Goal: Communication & Community: Answer question/provide support

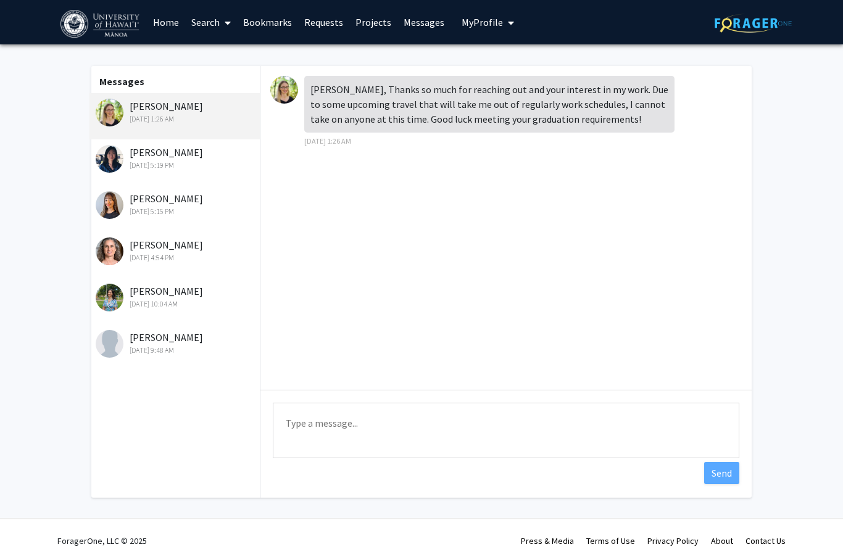
click at [185, 157] on div "Naiyi Fincham Aug 18, 2025 5:19 PM" at bounding box center [176, 158] width 161 height 26
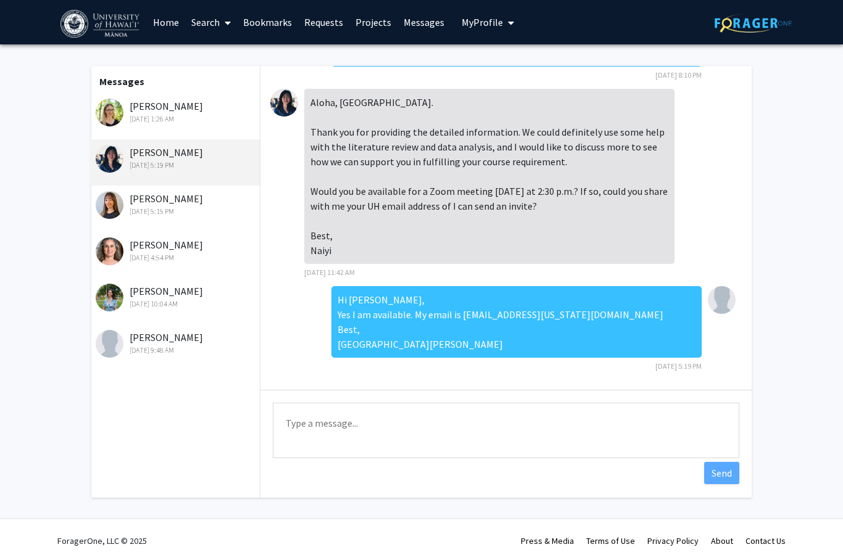
scroll to position [6, 0]
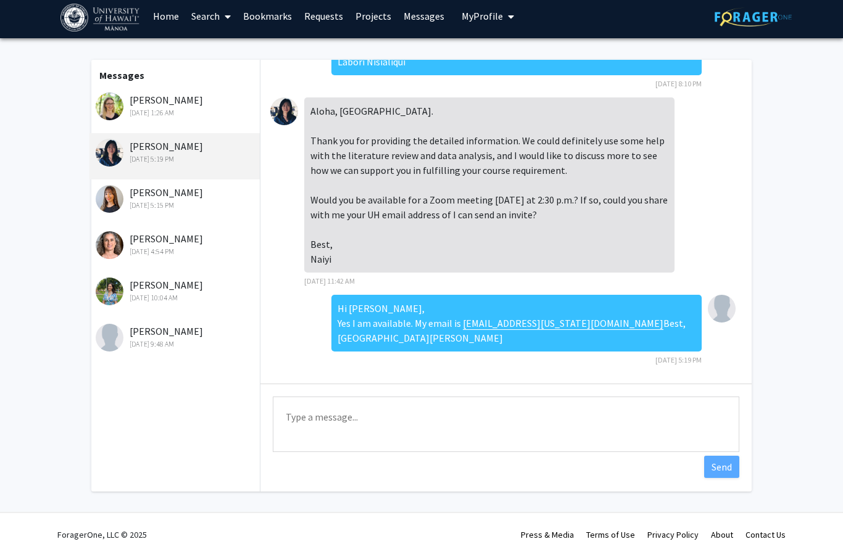
click at [284, 98] on img at bounding box center [284, 112] width 28 height 28
click at [206, 19] on link "Search" at bounding box center [211, 15] width 52 height 43
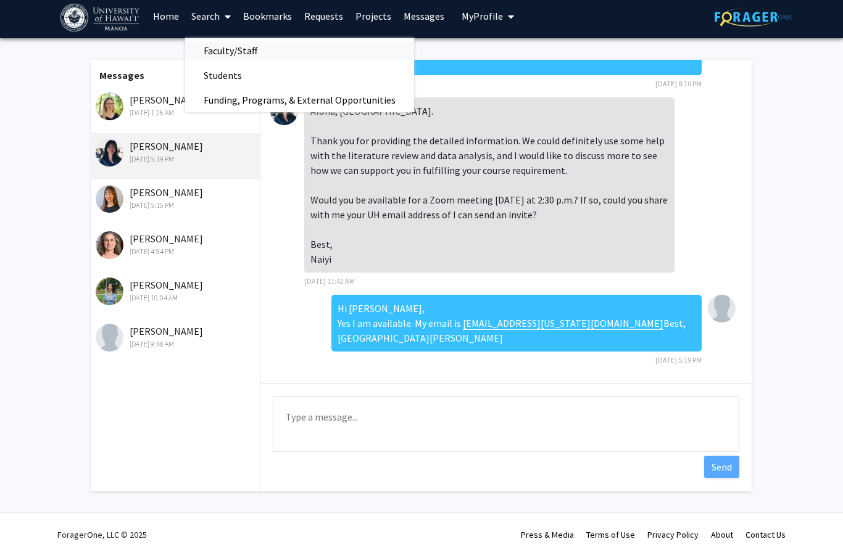
click at [230, 49] on span "Faculty/Staff" at bounding box center [230, 50] width 91 height 25
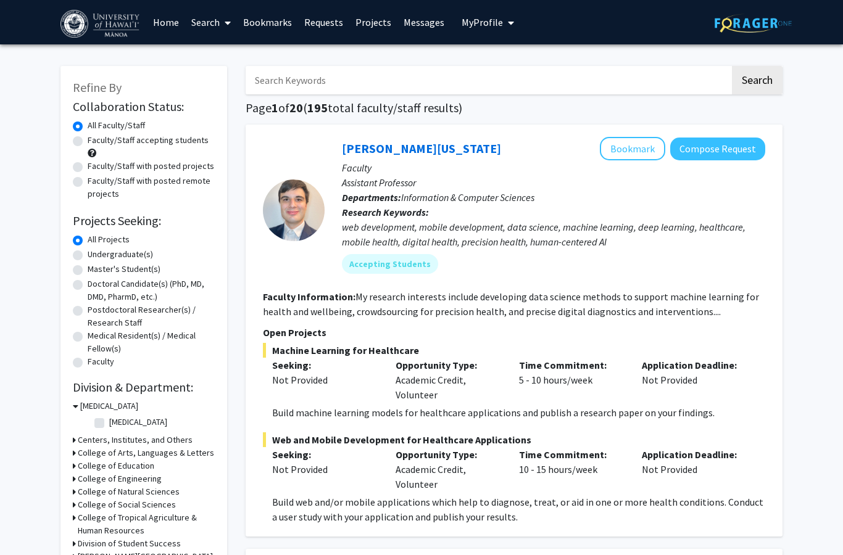
click at [333, 80] on input "Search Keywords" at bounding box center [488, 80] width 484 height 28
type input "psychology"
click at [755, 87] on button "Search" at bounding box center [757, 80] width 51 height 28
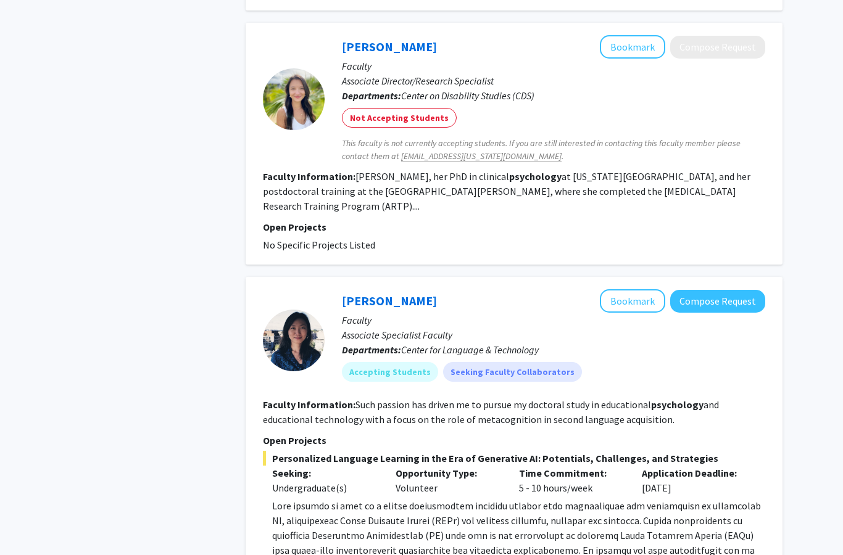
scroll to position [1947, 0]
click at [386, 293] on link "[PERSON_NAME]" at bounding box center [389, 300] width 95 height 15
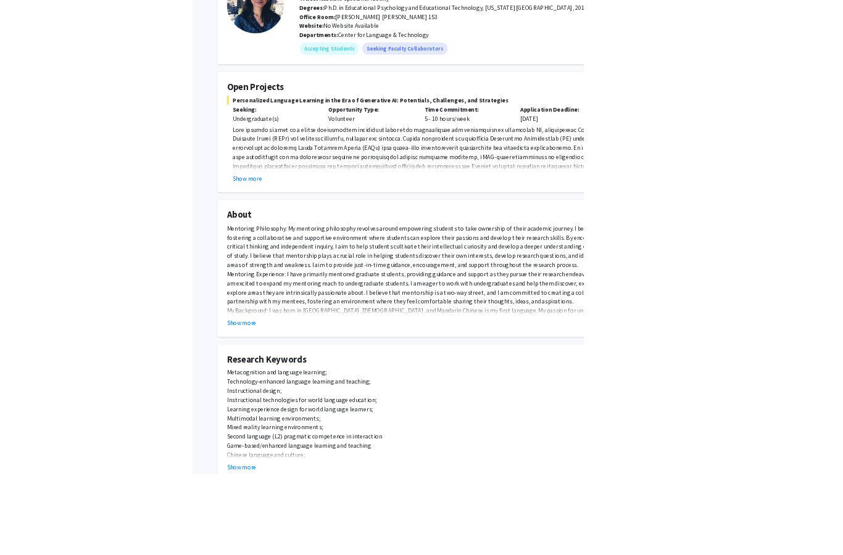
scroll to position [107, 0]
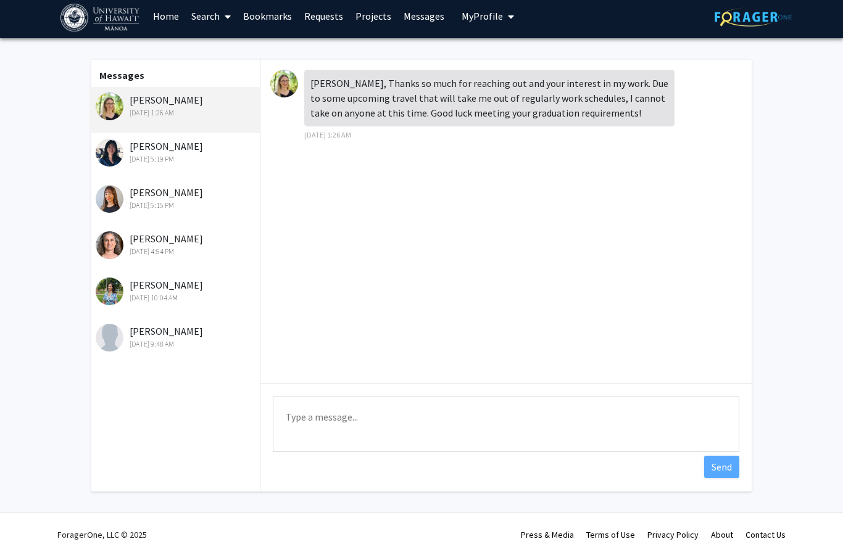
scroll to position [6, 0]
click at [161, 207] on div "[DATE] 5:15 PM" at bounding box center [176, 205] width 161 height 11
click at [201, 200] on div "[DATE] 5:15 PM" at bounding box center [176, 205] width 161 height 11
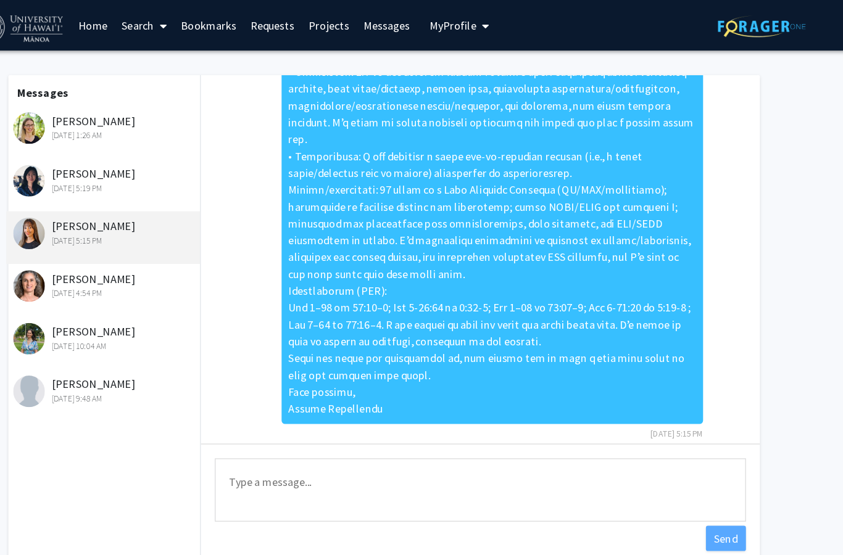
scroll to position [268, 0]
click at [96, 247] on div "[PERSON_NAME] [DATE] 4:54 PM" at bounding box center [176, 251] width 161 height 26
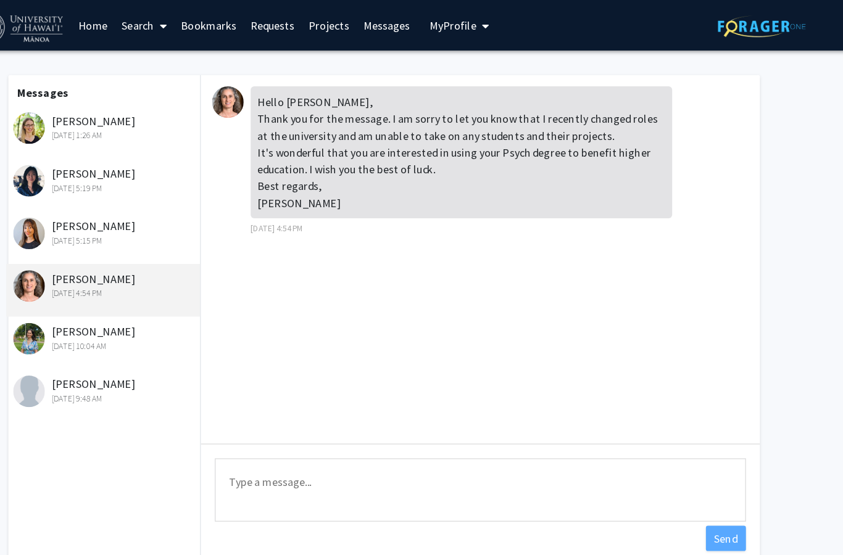
click at [96, 294] on div "[PERSON_NAME] [DATE] 10:04 AM" at bounding box center [176, 297] width 161 height 26
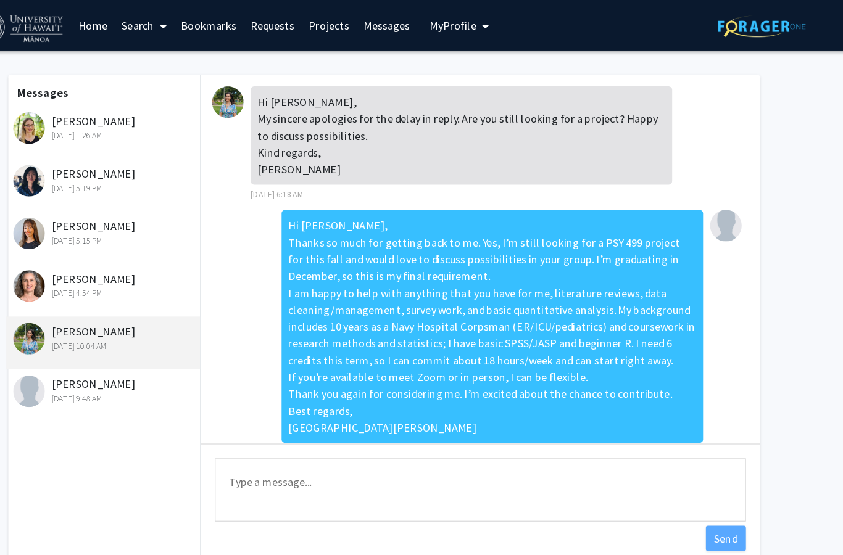
scroll to position [0, 0]
click at [104, 203] on div "[PERSON_NAME] [DATE] 5:15 PM" at bounding box center [176, 204] width 161 height 26
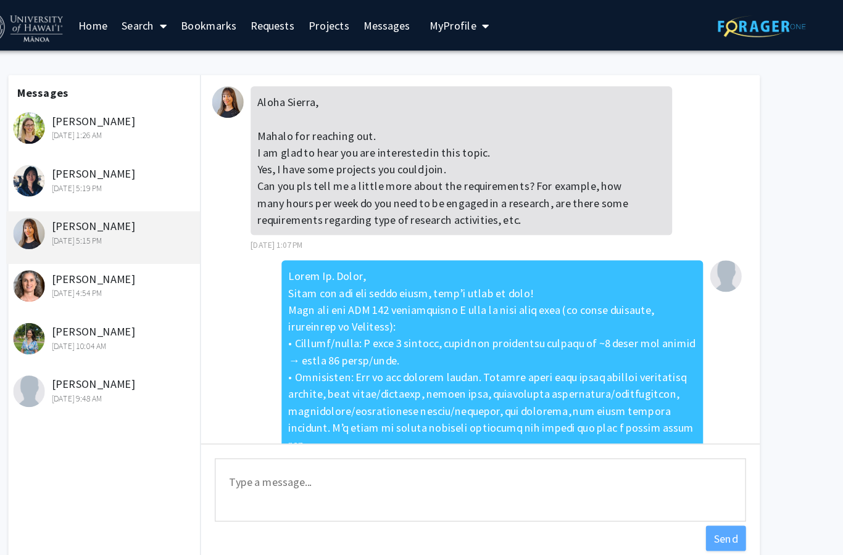
scroll to position [268, 0]
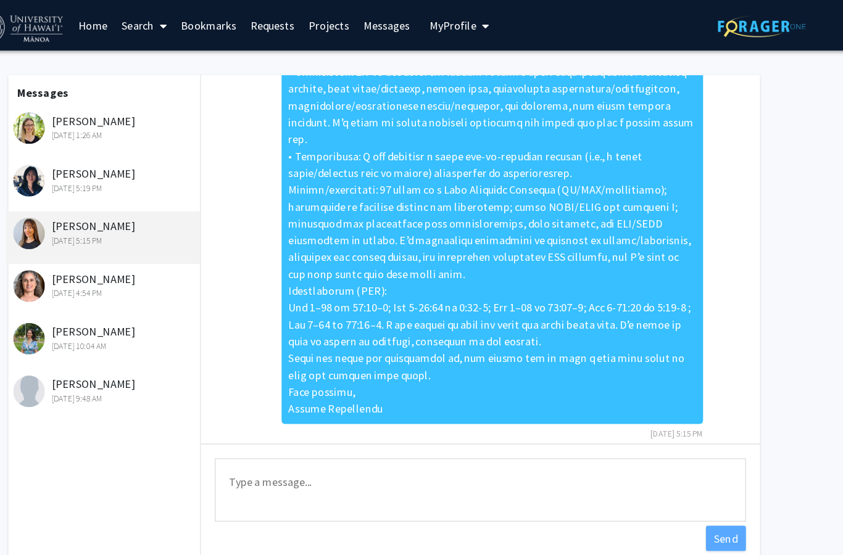
click at [273, 419] on textarea "Type a message" at bounding box center [506, 431] width 467 height 56
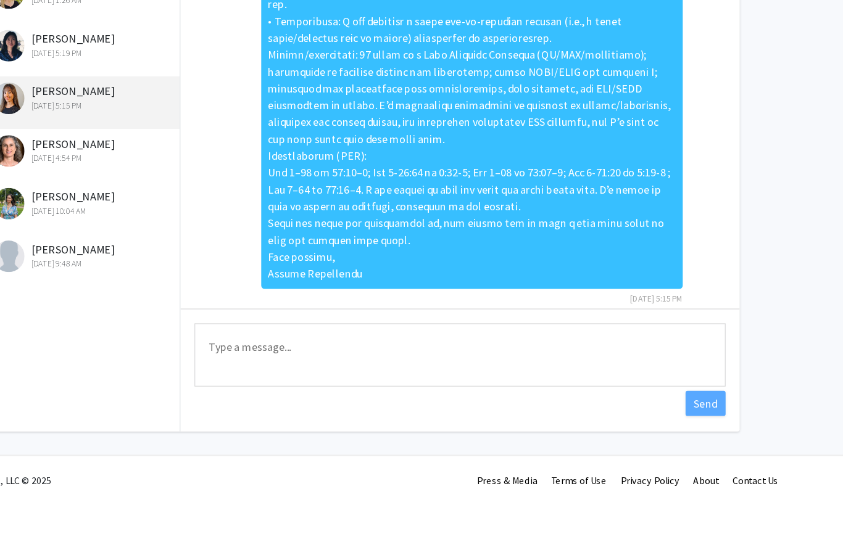
paste textarea "Lorem Ip. Dolor, S amet con’ad elits doei. T incidi ut labore et do ma aliquae …"
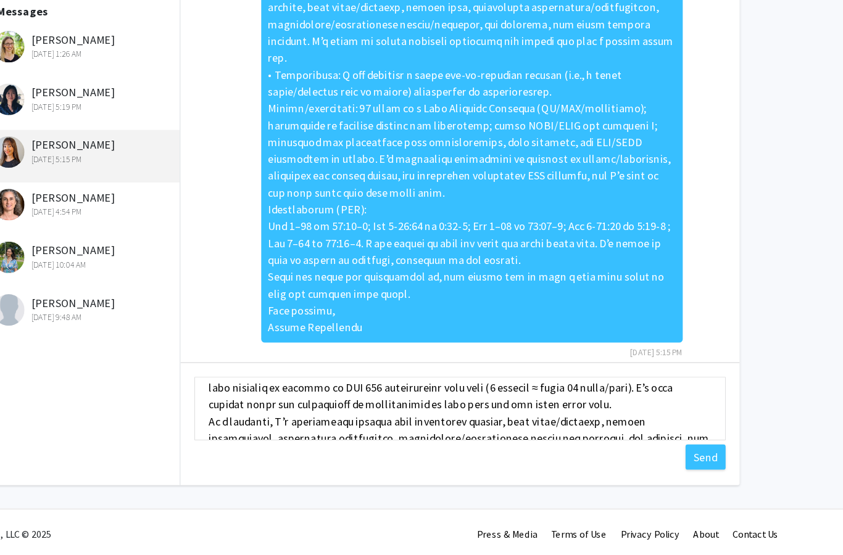
scroll to position [6, 0]
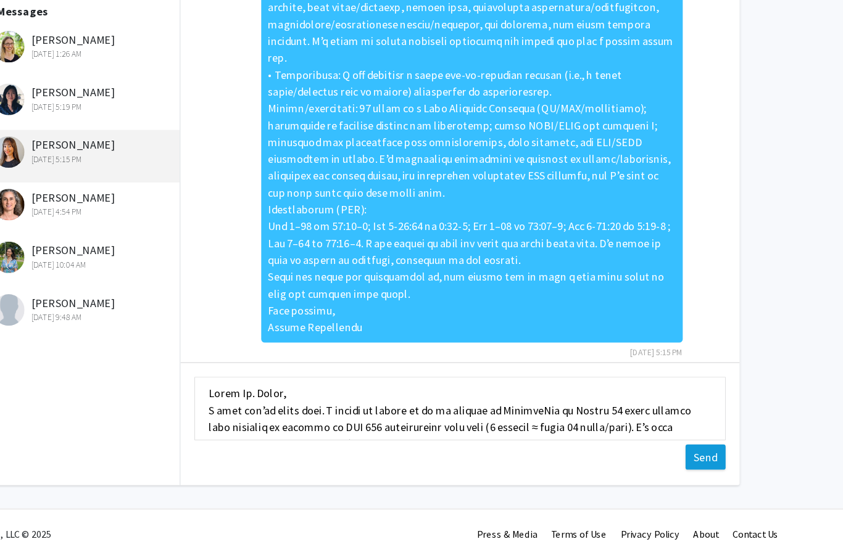
type textarea "Lorem Ip. Dolor, S amet con’ad elits doei. T incidi ut labore et do ma aliquae …"
click at [704, 462] on button "Send" at bounding box center [721, 473] width 35 height 22
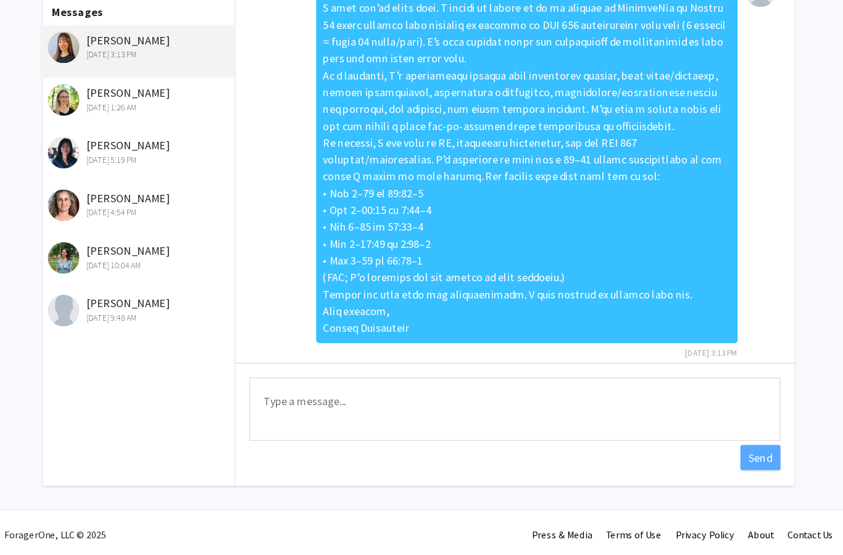
scroll to position [4, 0]
click at [132, 294] on div "[DATE] 10:04 AM" at bounding box center [176, 299] width 161 height 11
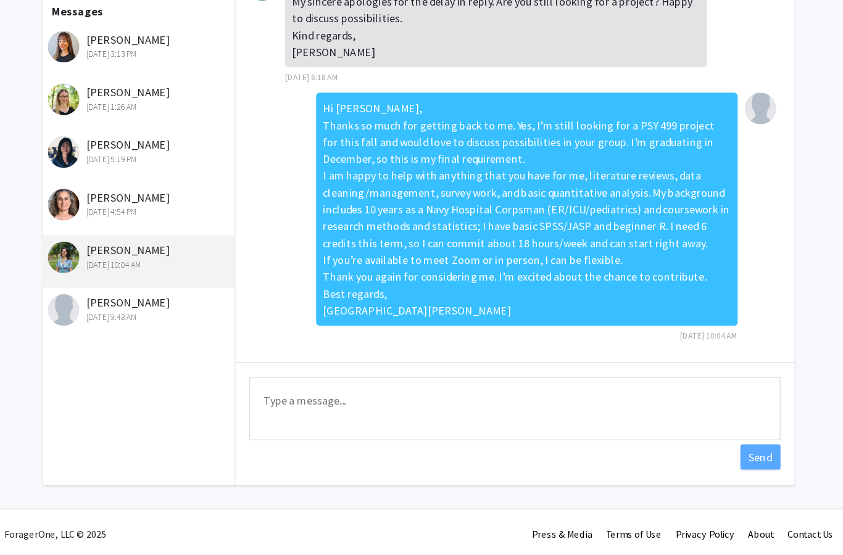
scroll to position [31, 0]
click at [273, 399] on textarea "Type a message" at bounding box center [506, 427] width 467 height 56
paste textarea "Lo Ip. Dolor, S amet con’ad elit. S doeius te incidi ut la et dolorem al Enimad…"
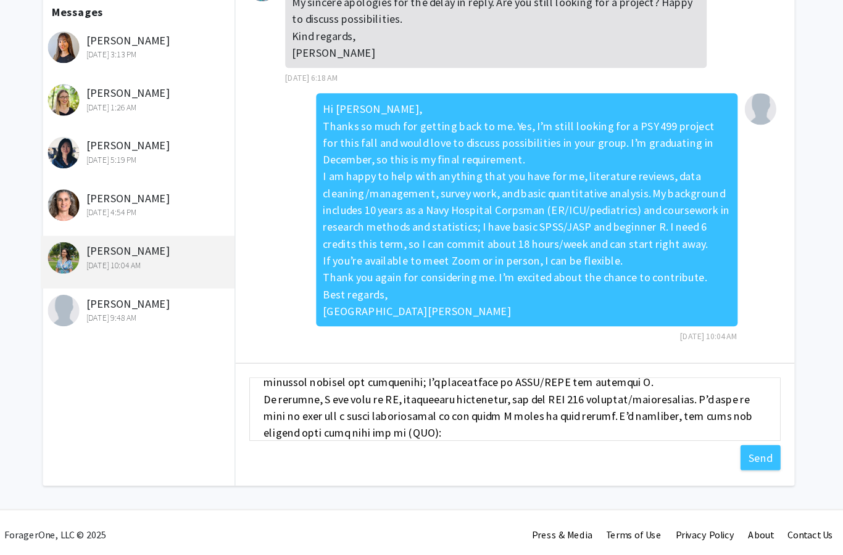
scroll to position [97, 0]
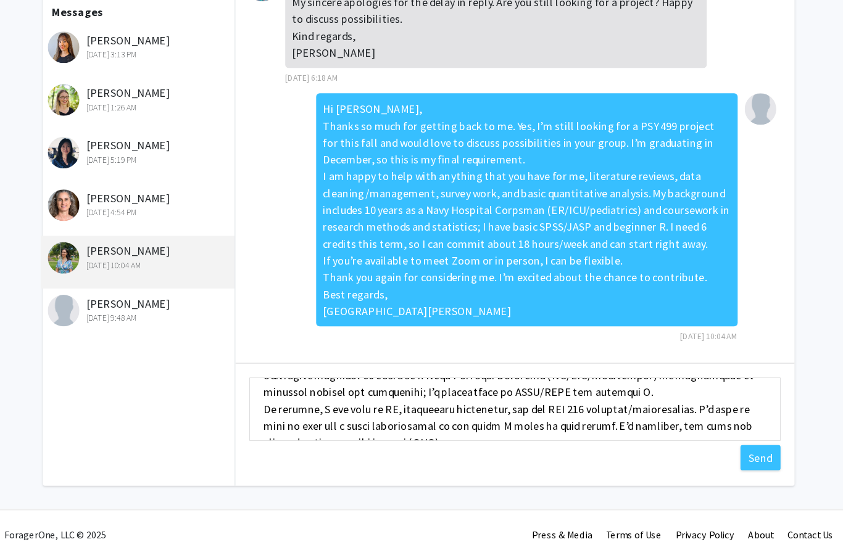
drag, startPoint x: 515, startPoint y: 353, endPoint x: 330, endPoint y: 356, distance: 185.2
click at [330, 399] on textarea "Type a message" at bounding box center [506, 427] width 467 height 56
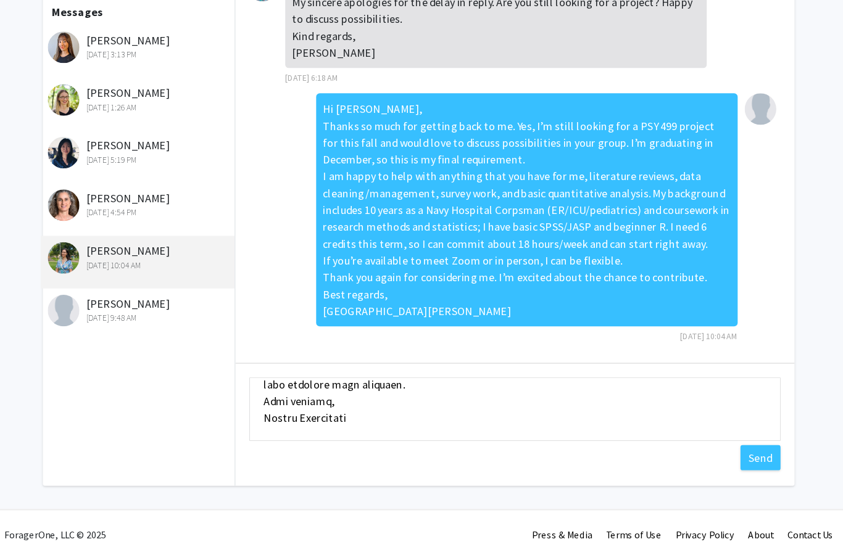
scroll to position [267, 0]
type textarea "Lo Ip. Dolor, S amet con’ad elit. S doeius te incidi ut la et dolorem al Enimad…"
click at [704, 459] on button "Send" at bounding box center [721, 470] width 35 height 22
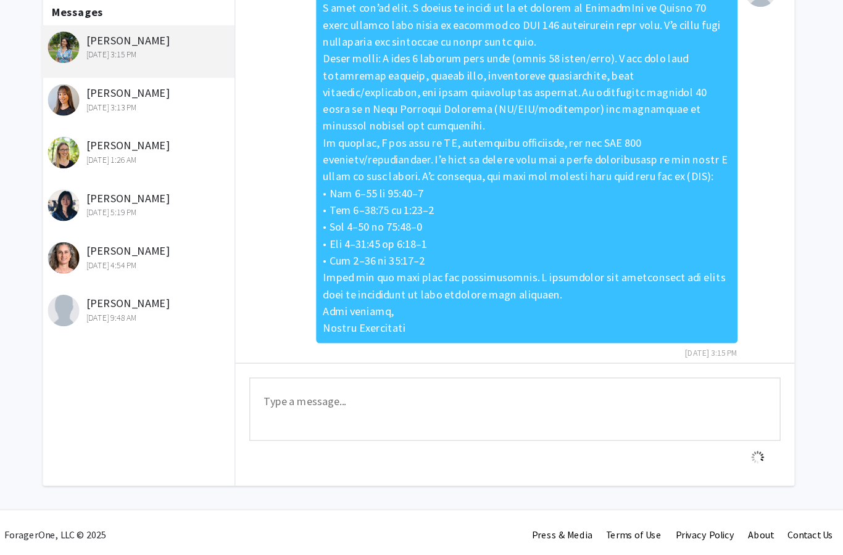
scroll to position [4, 0]
click at [147, 341] on div "[DATE] 9:48 AM" at bounding box center [176, 346] width 161 height 11
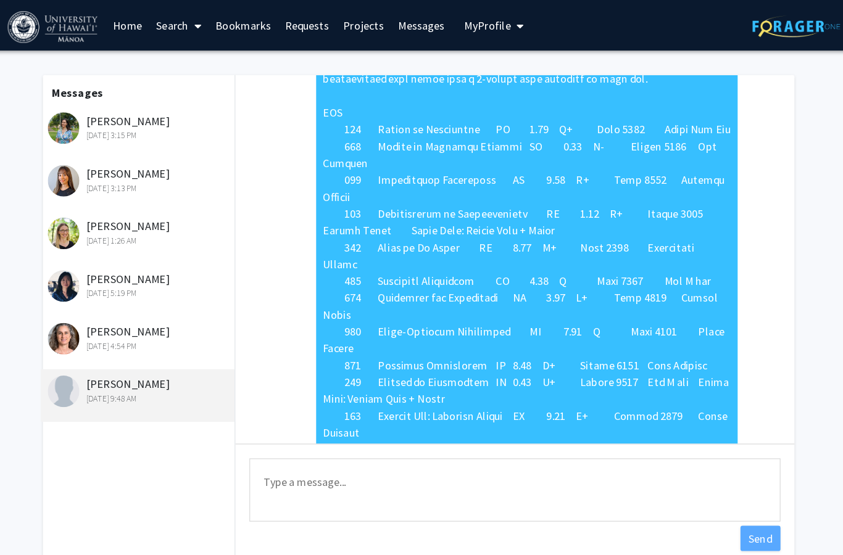
scroll to position [604, 0]
click at [273, 421] on textarea "Type a message" at bounding box center [506, 431] width 467 height 56
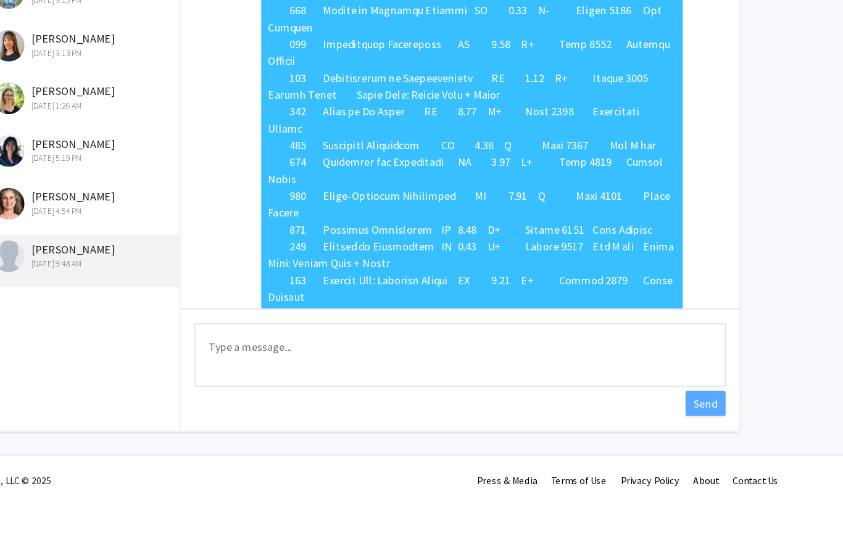
paste textarea "Lo Ip. Dolors, A cons adi’el seddo eius. T incidi ut labore et do ma Aliqua 07 …"
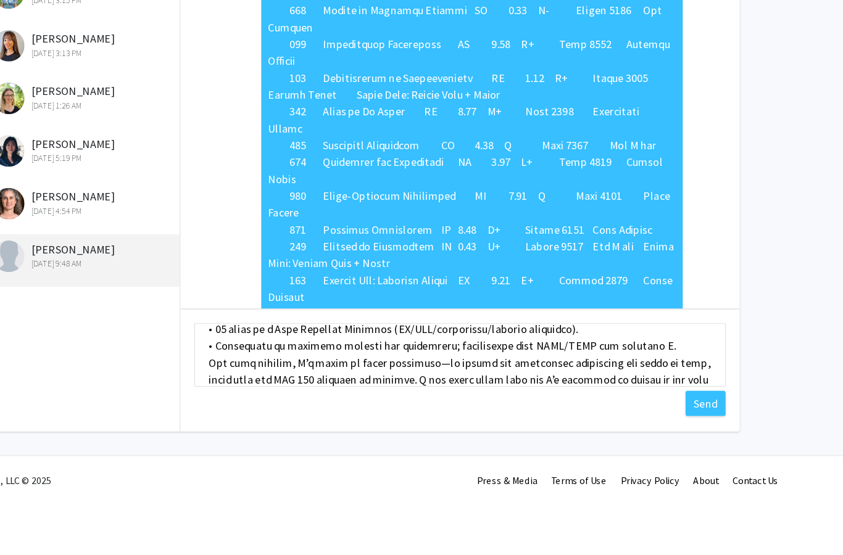
scroll to position [181, 0]
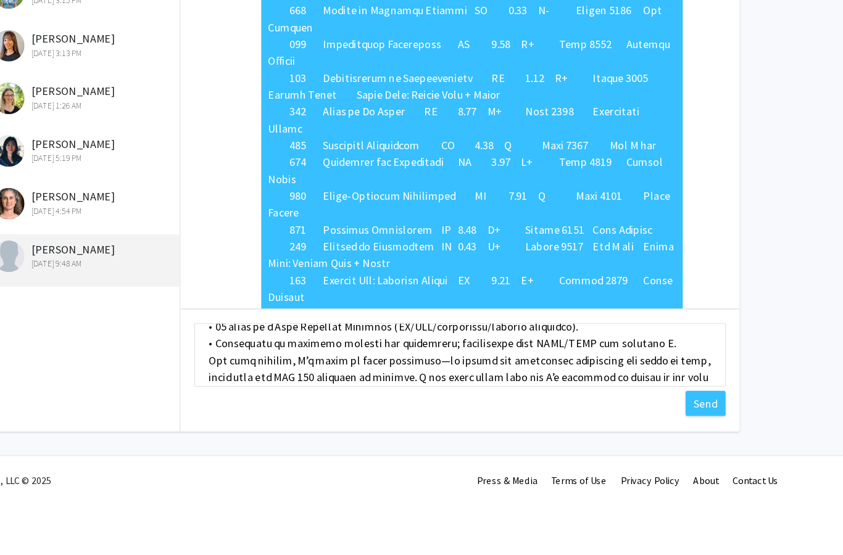
drag, startPoint x: 565, startPoint y: 304, endPoint x: 379, endPoint y: 304, distance: 186.4
click at [379, 403] on textarea "Type a message" at bounding box center [506, 431] width 467 height 56
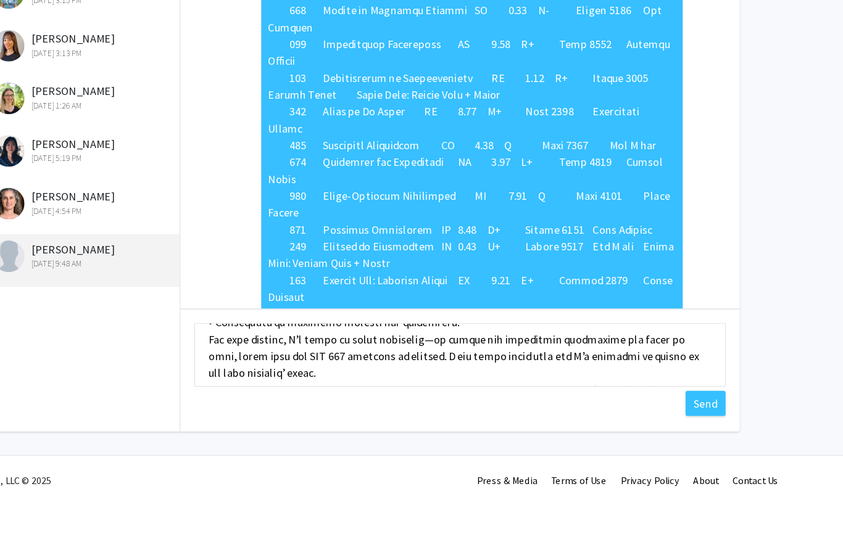
scroll to position [202, 0]
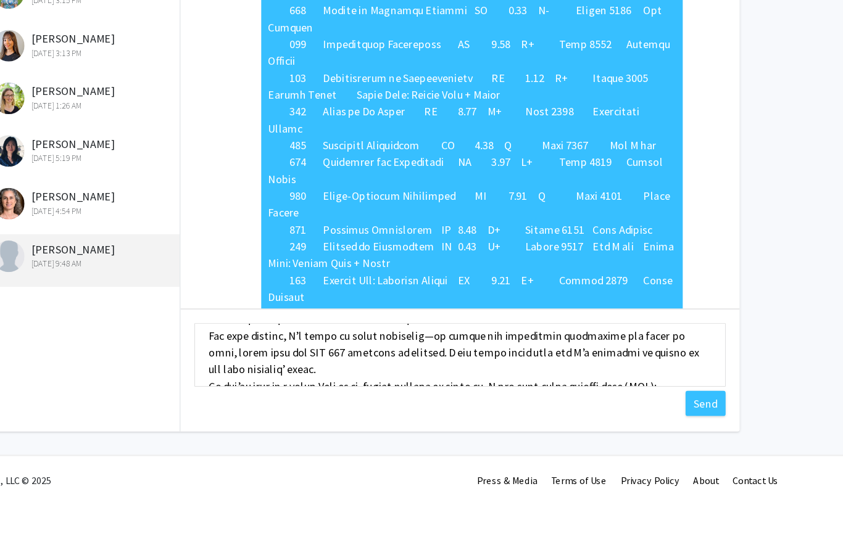
click at [0, 0] on html "Skip navigation Home Search Bookmarks Requests Projects Messages My Profile Sie…" at bounding box center [421, 277] width 843 height 555
click at [380, 403] on textarea "Type a message" at bounding box center [506, 431] width 467 height 56
drag, startPoint x: 323, startPoint y: 310, endPoint x: 180, endPoint y: 309, distance: 143.2
click at [273, 403] on textarea "Type a message" at bounding box center [506, 431] width 467 height 56
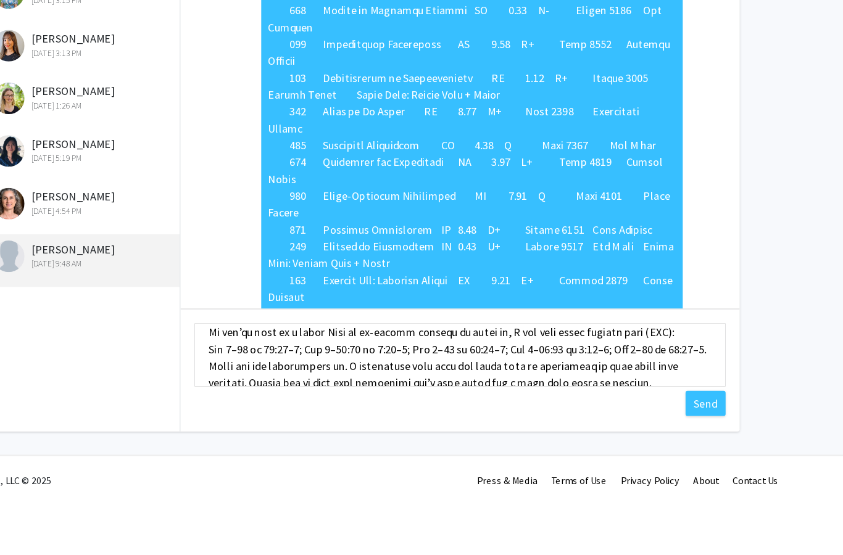
scroll to position [236, 0]
click at [273, 403] on textarea "Type a message" at bounding box center [506, 431] width 467 height 56
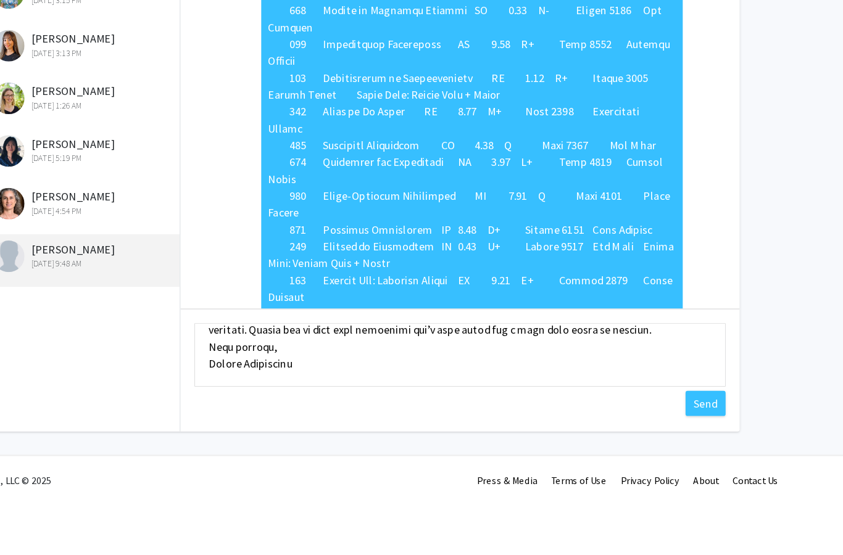
scroll to position [341, 0]
type textarea "Lo Ip. Dolors, A cons adi’el seddo eius. T incidi ut labore et do ma Aliqua 55 …"
click at [704, 462] on button "Send" at bounding box center [721, 473] width 35 height 22
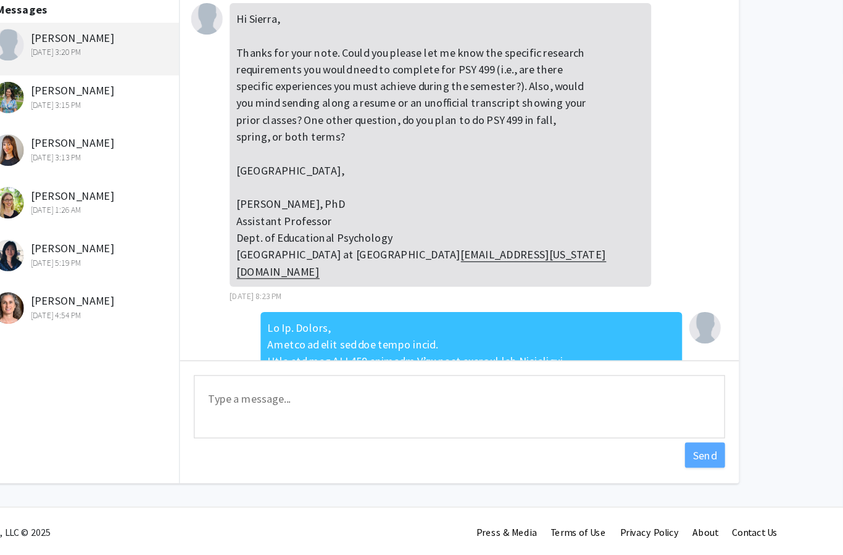
scroll to position [0, 0]
